Goal: Check status

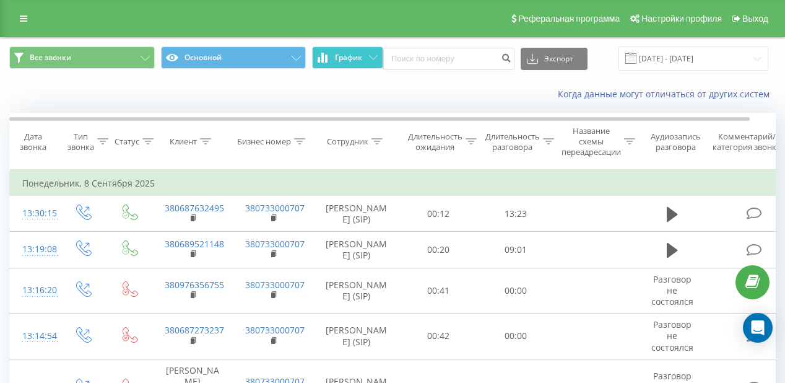
click at [342, 54] on span "График" at bounding box center [348, 57] width 27 height 9
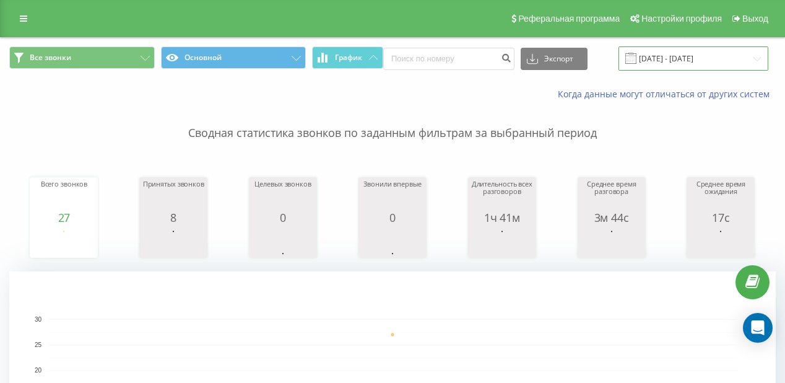
click at [652, 65] on input "[DATE] - [DATE]" at bounding box center [694, 58] width 150 height 24
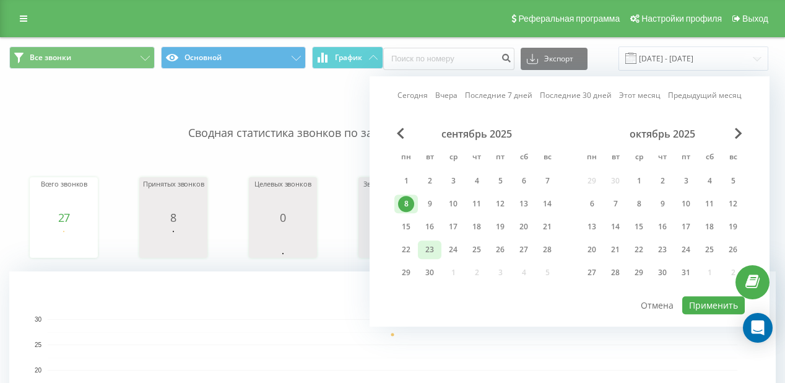
click at [419, 240] on div "23" at bounding box center [430, 249] width 24 height 19
click at [399, 242] on div "22" at bounding box center [406, 250] width 16 height 16
click at [422, 246] on div "23" at bounding box center [430, 250] width 16 height 16
click at [414, 250] on div "22" at bounding box center [406, 250] width 16 height 16
click at [424, 246] on div "23" at bounding box center [430, 250] width 16 height 16
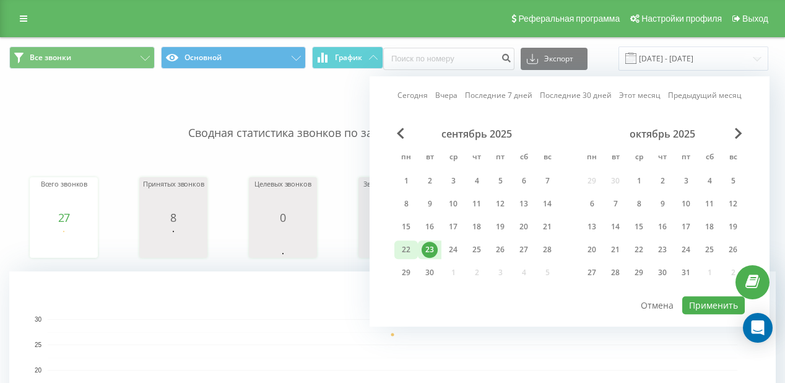
click at [403, 246] on div "22" at bounding box center [406, 250] width 16 height 16
click at [691, 296] on button "Применить" at bounding box center [714, 305] width 63 height 18
type input "[DATE] - [DATE]"
